Goal: Task Accomplishment & Management: Complete application form

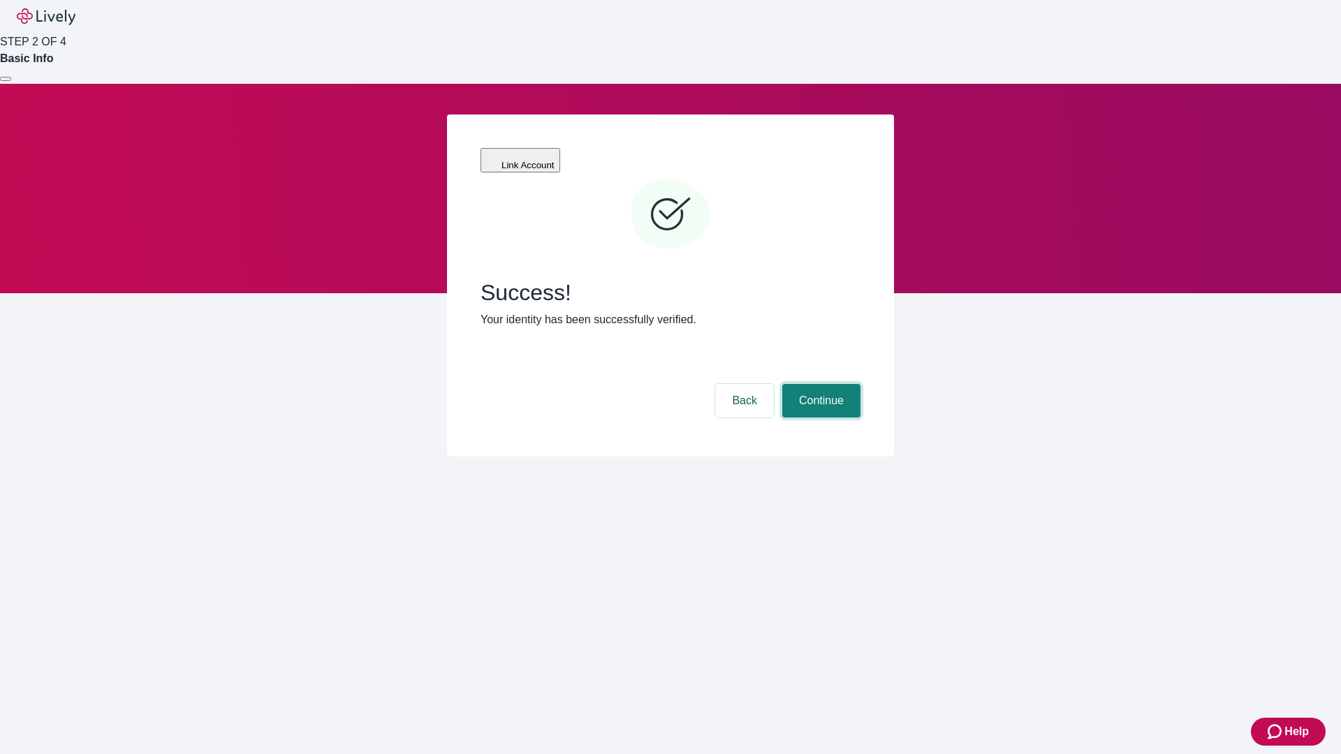
click at [819, 384] on button "Continue" at bounding box center [821, 401] width 78 height 34
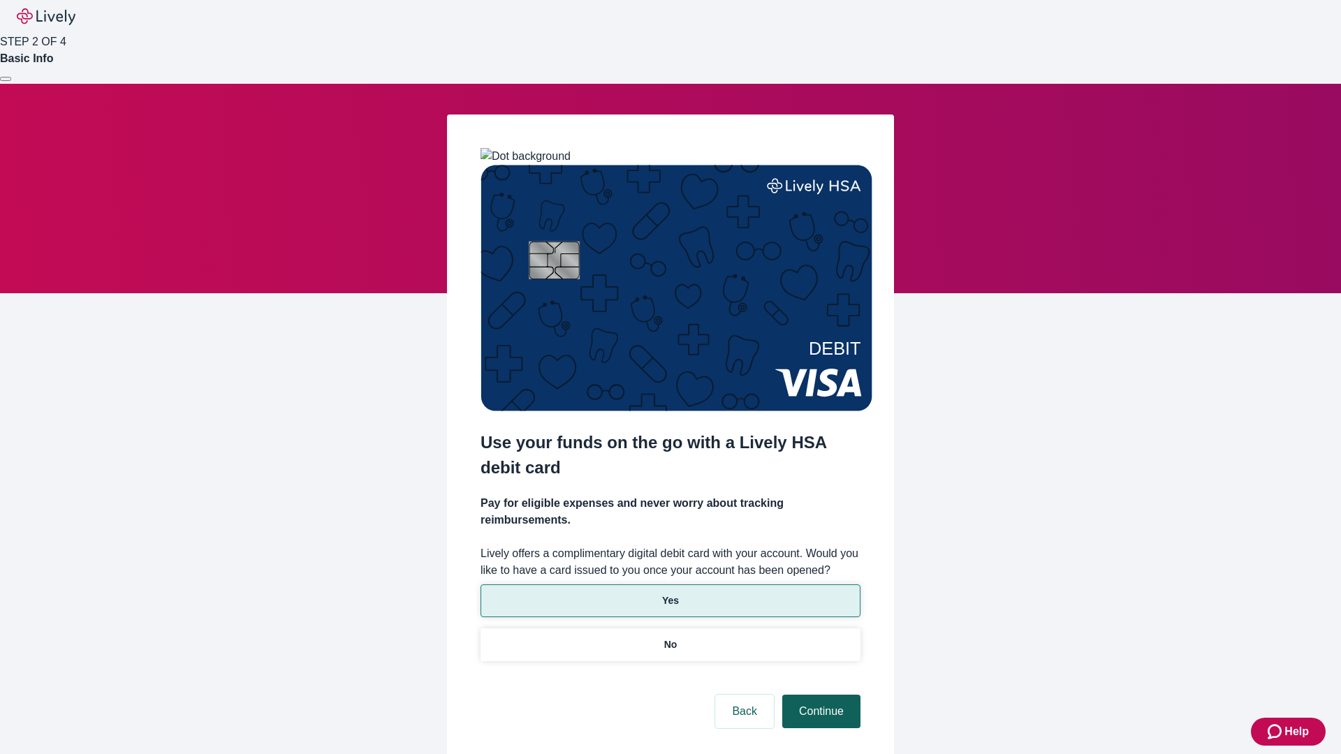
click at [670, 593] on p "Yes" at bounding box center [670, 600] width 17 height 15
click at [819, 695] on button "Continue" at bounding box center [821, 712] width 78 height 34
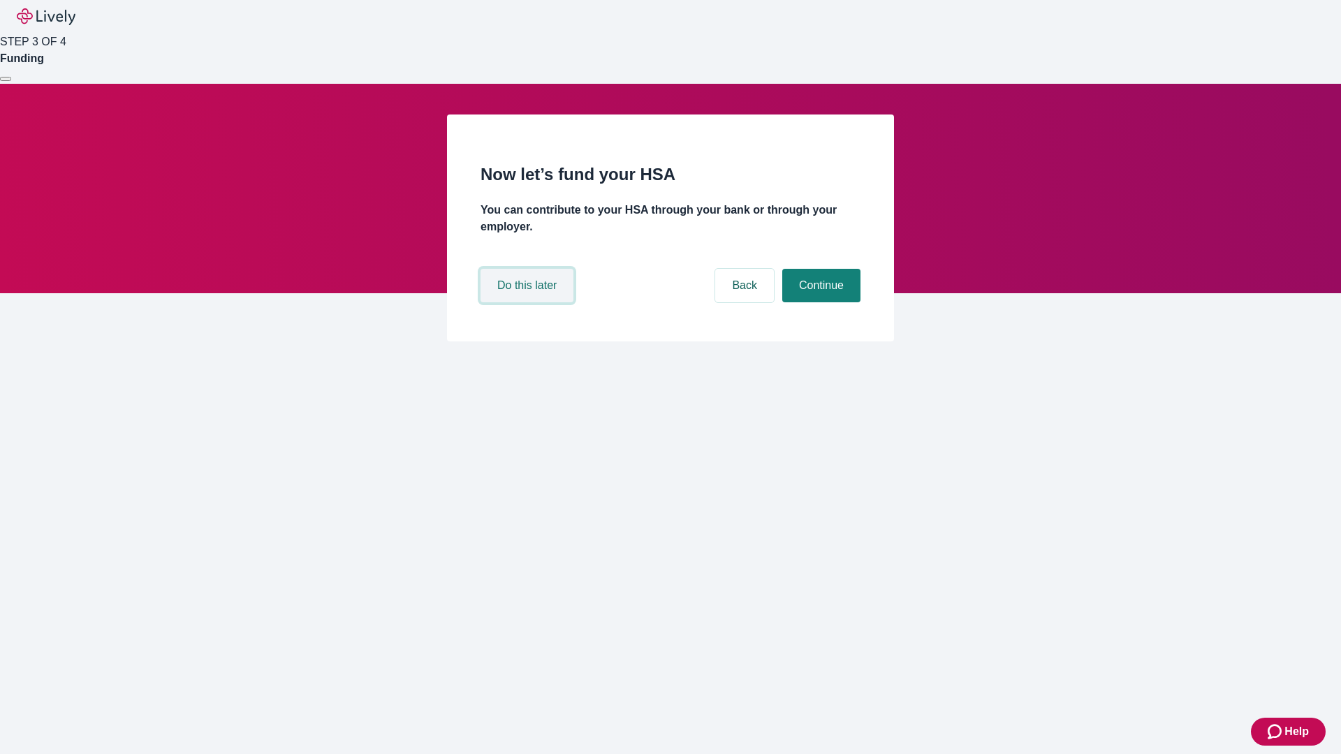
click at [529, 302] on button "Do this later" at bounding box center [526, 286] width 93 height 34
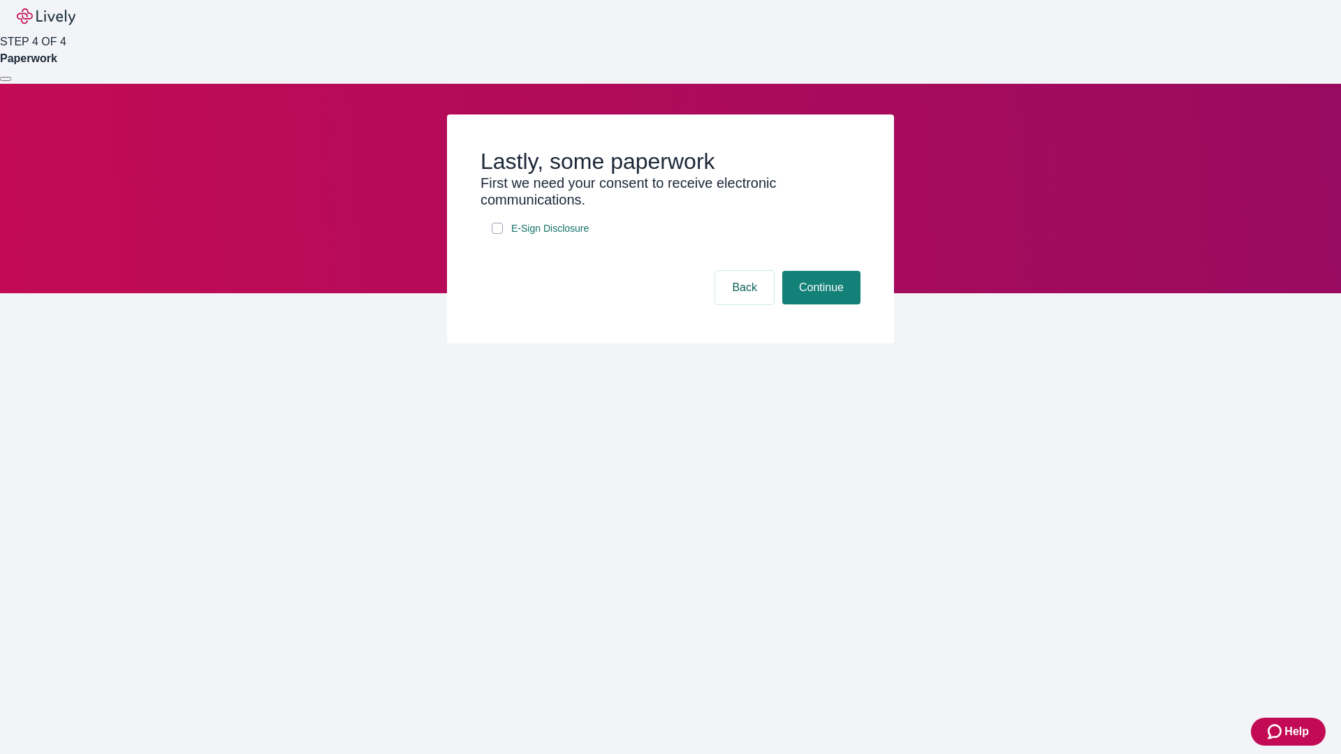
click at [497, 234] on input "E-Sign Disclosure" at bounding box center [497, 228] width 11 height 11
checkbox input "true"
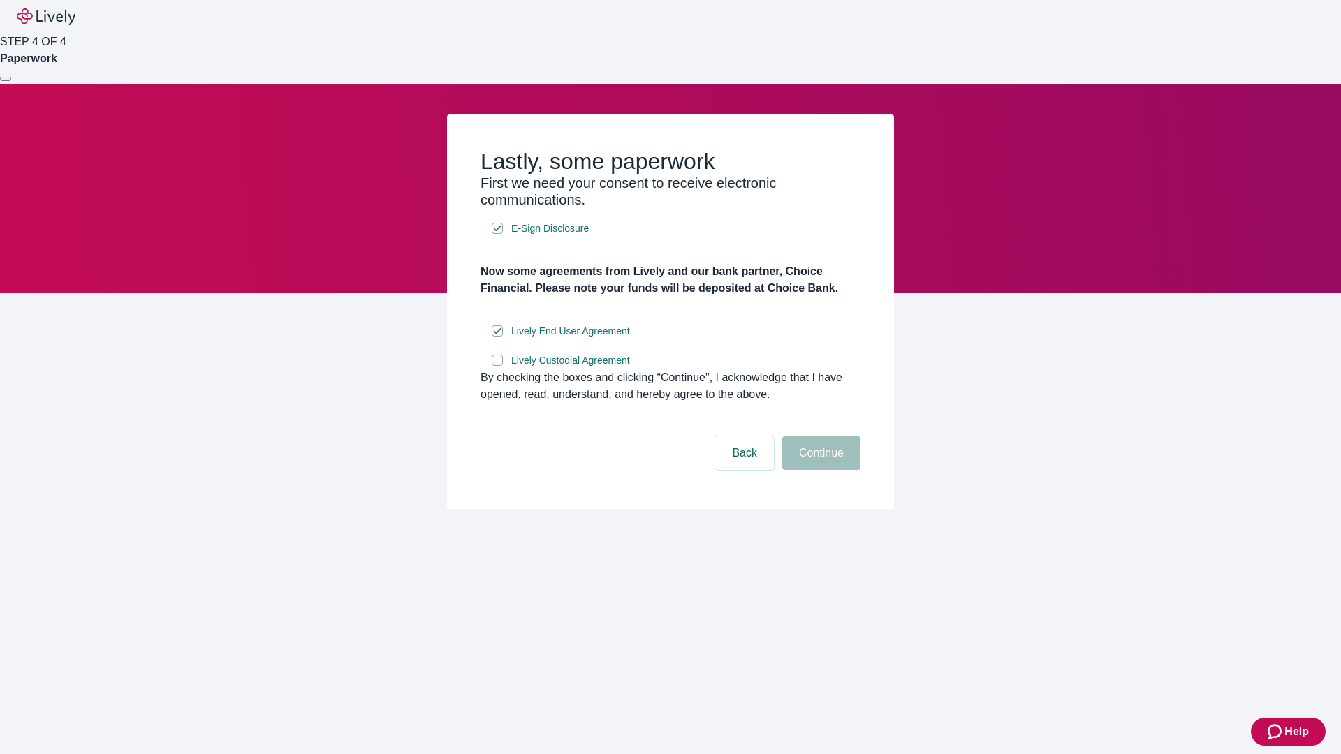
click at [497, 366] on input "Lively Custodial Agreement" at bounding box center [497, 360] width 11 height 11
checkbox input "true"
click at [819, 470] on button "Continue" at bounding box center [821, 453] width 78 height 34
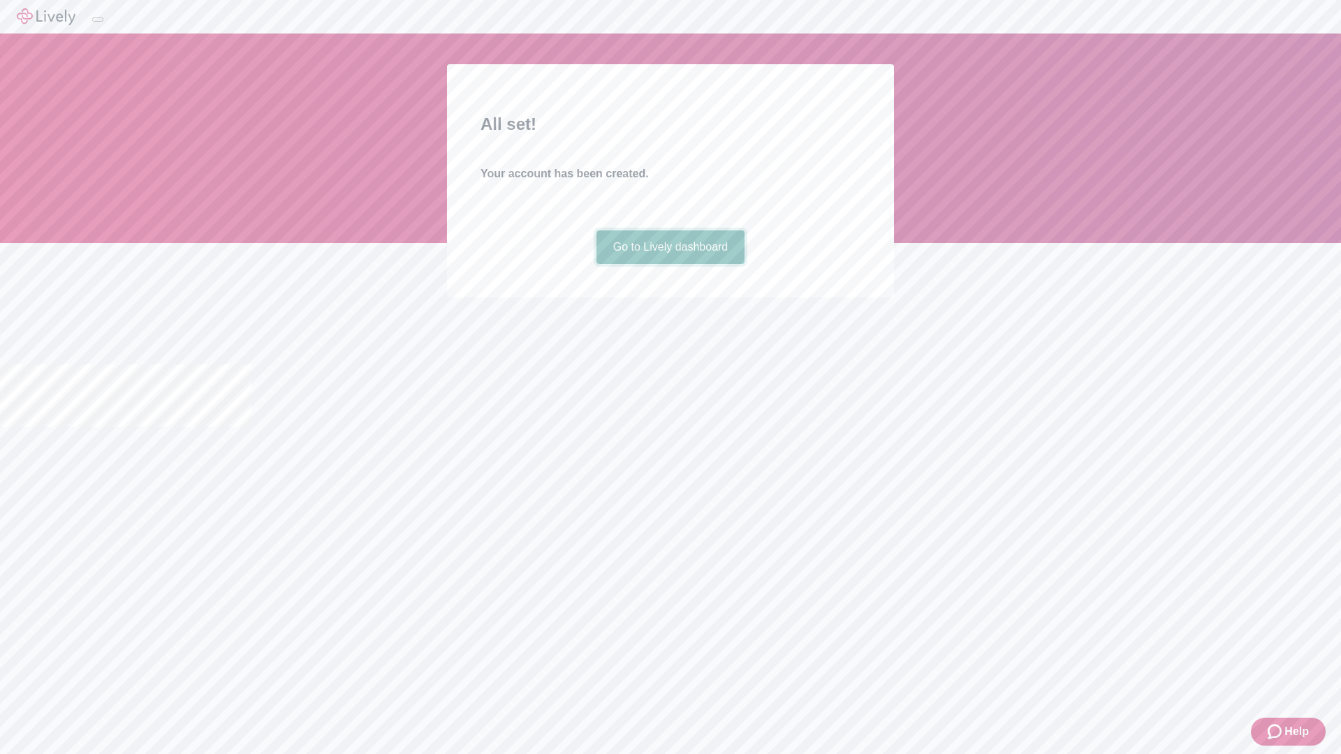
click at [670, 264] on link "Go to Lively dashboard" at bounding box center [670, 247] width 149 height 34
